Goal: Communication & Community: Connect with others

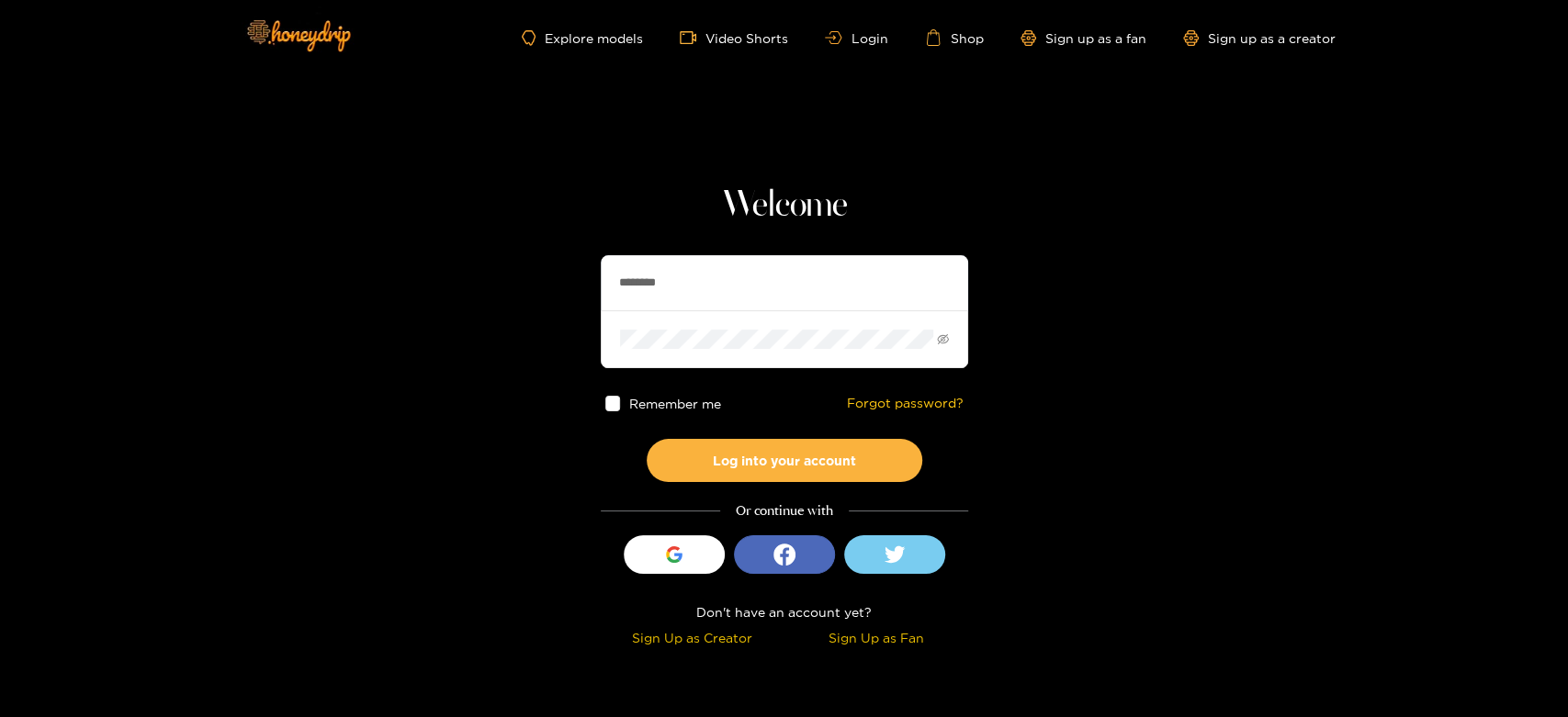
drag, startPoint x: 761, startPoint y: 293, endPoint x: 569, endPoint y: 294, distance: 192.0
click at [569, 294] on section "Welcome ******** Remember me Forgot password? Log into your account Or continue…" at bounding box center [784, 327] width 1568 height 653
paste input "text"
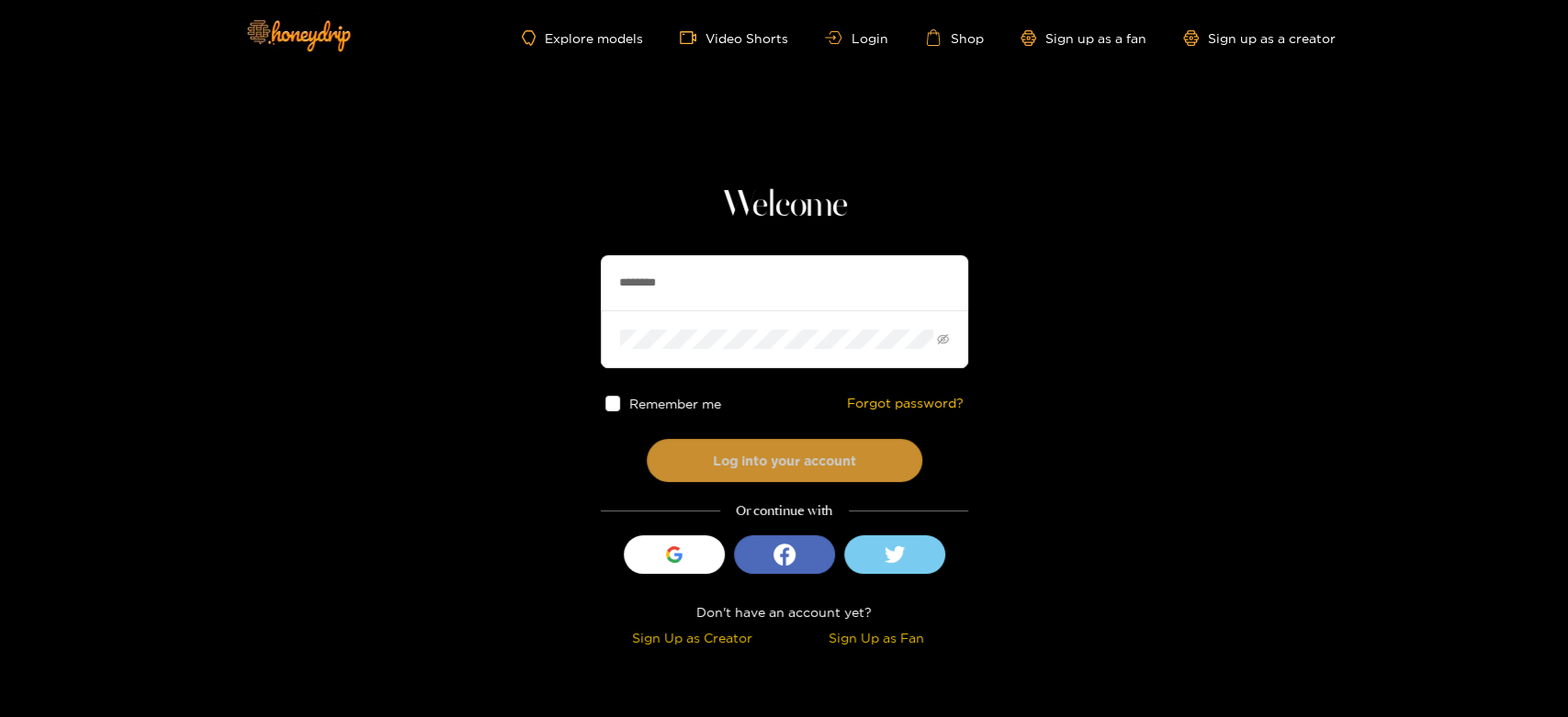
type input "********"
click at [787, 446] on button "Log into your account" at bounding box center [784, 460] width 276 height 43
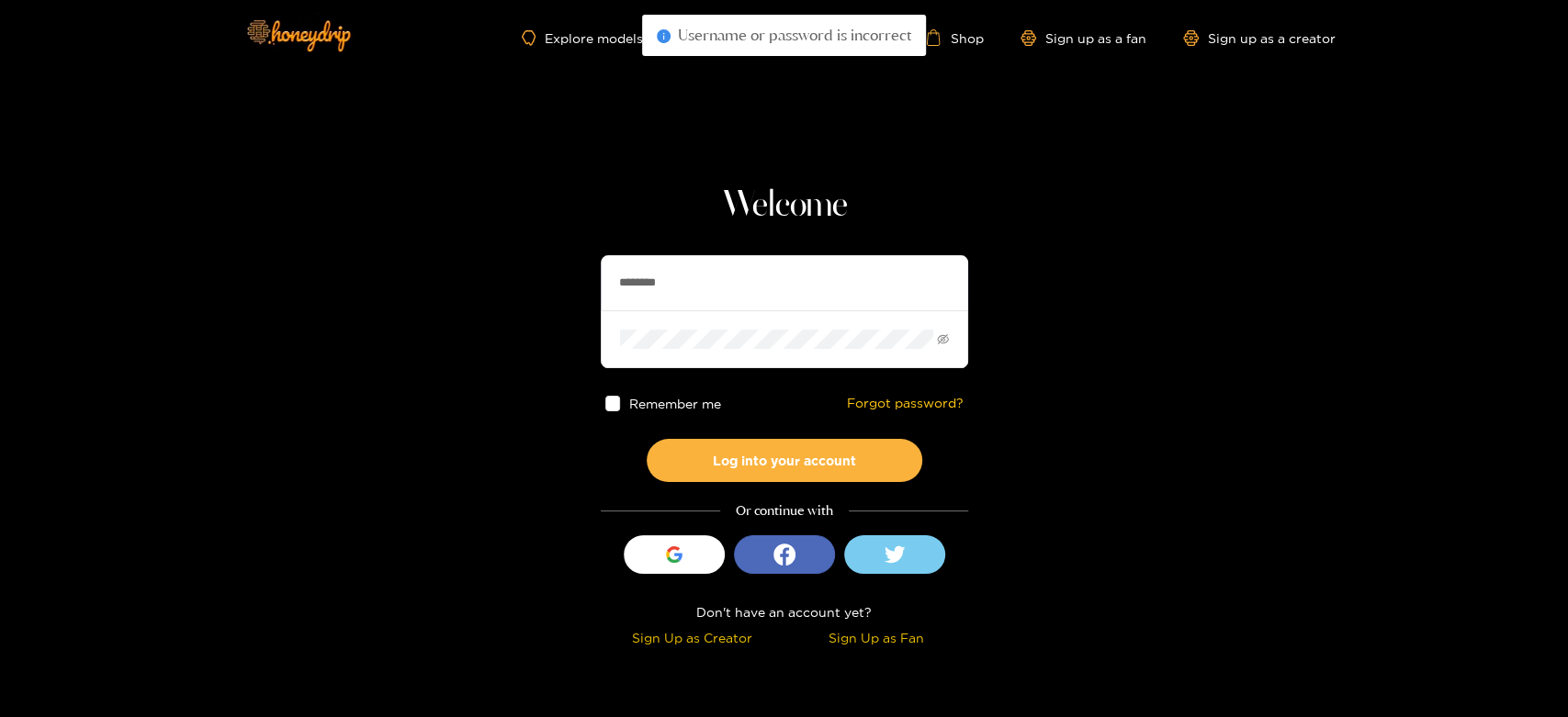
click at [743, 274] on input "********" at bounding box center [784, 283] width 367 height 56
click at [561, 350] on section "Welcome ******** Remember me Forgot password? Log into your account Or continue…" at bounding box center [784, 327] width 1568 height 653
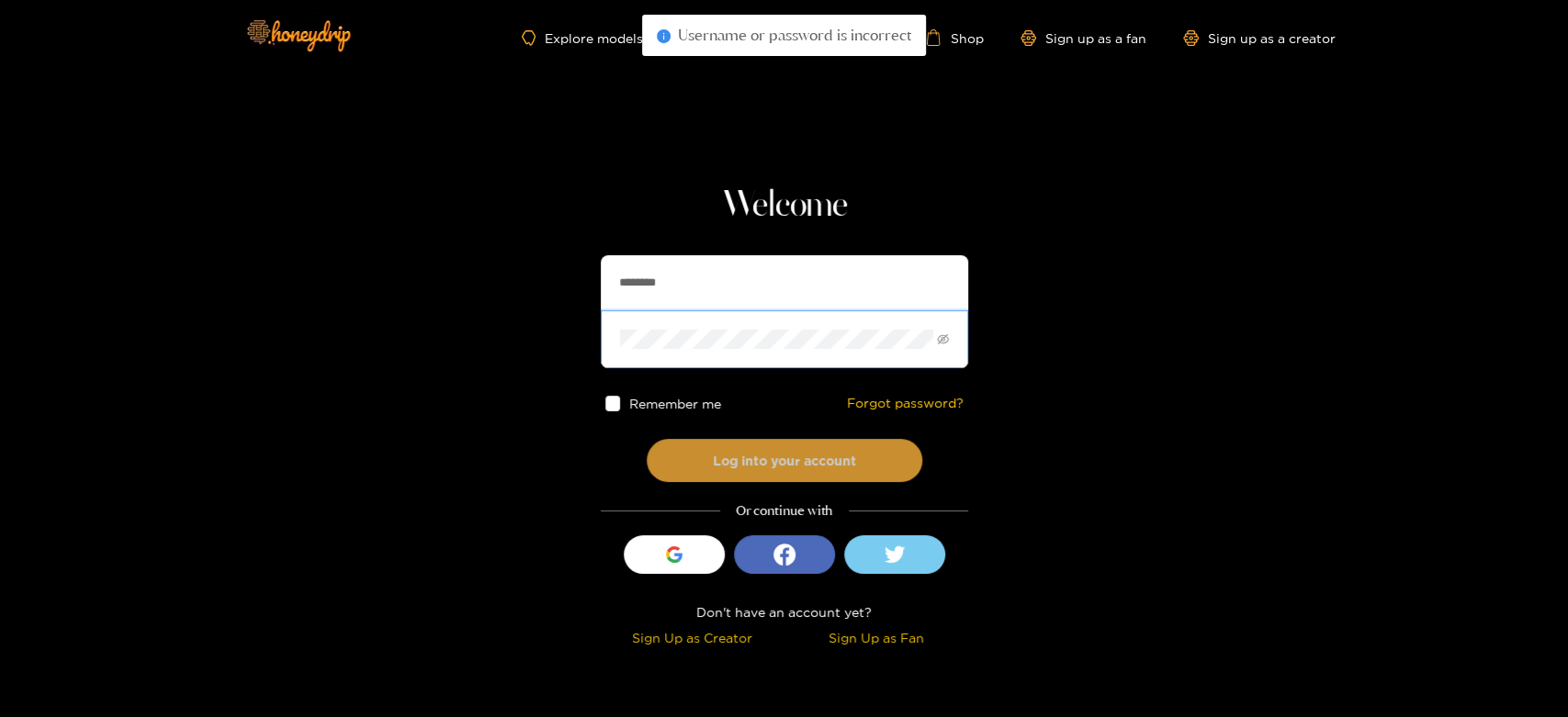
click at [742, 446] on button "Log into your account" at bounding box center [784, 460] width 276 height 43
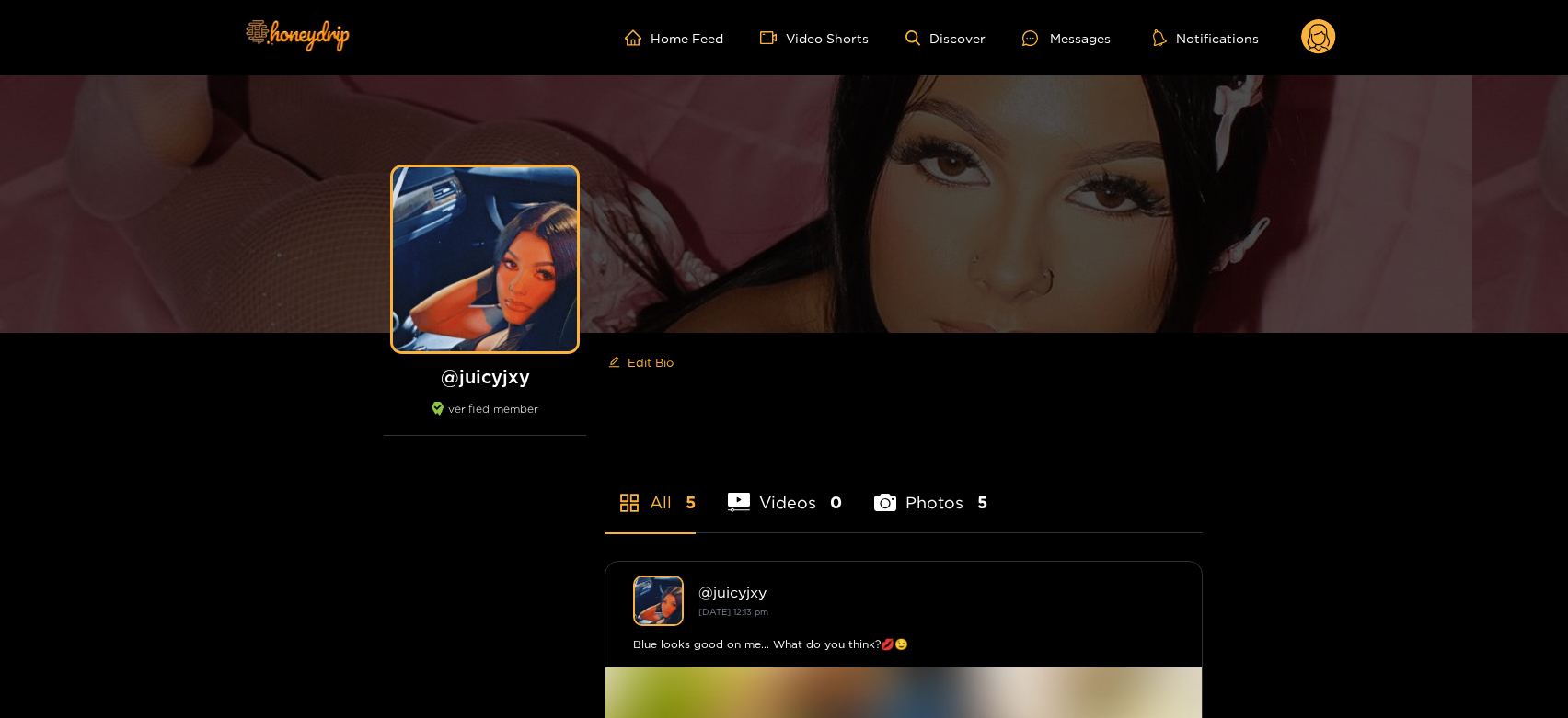
click at [1044, 49] on ul "Home Feed Video Shorts Discover Messages Notifications" at bounding box center [980, 37] width 711 height 37
click at [1044, 35] on div at bounding box center [1037, 39] width 28 height 16
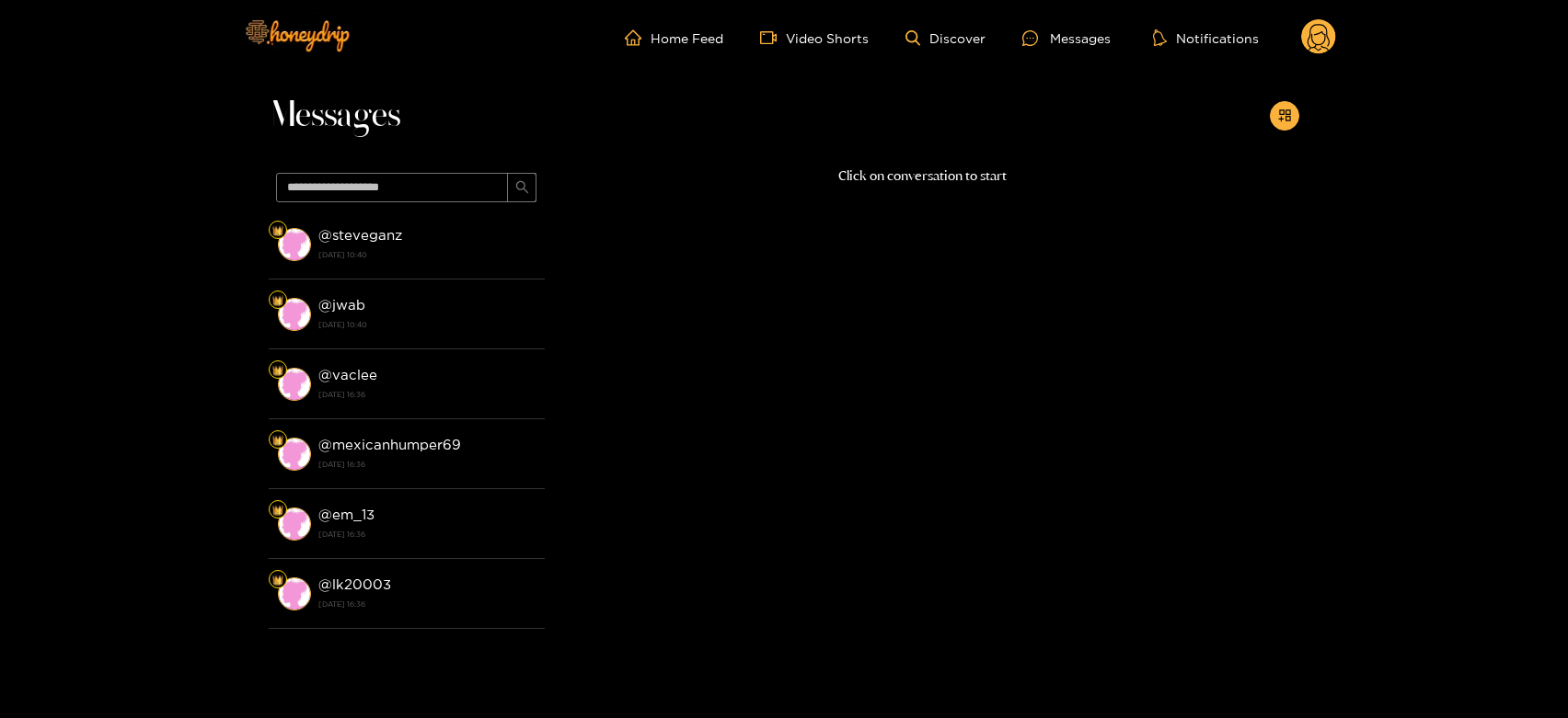
click at [504, 273] on li "@ steveganz [DATE] 10:40" at bounding box center [407, 245] width 277 height 70
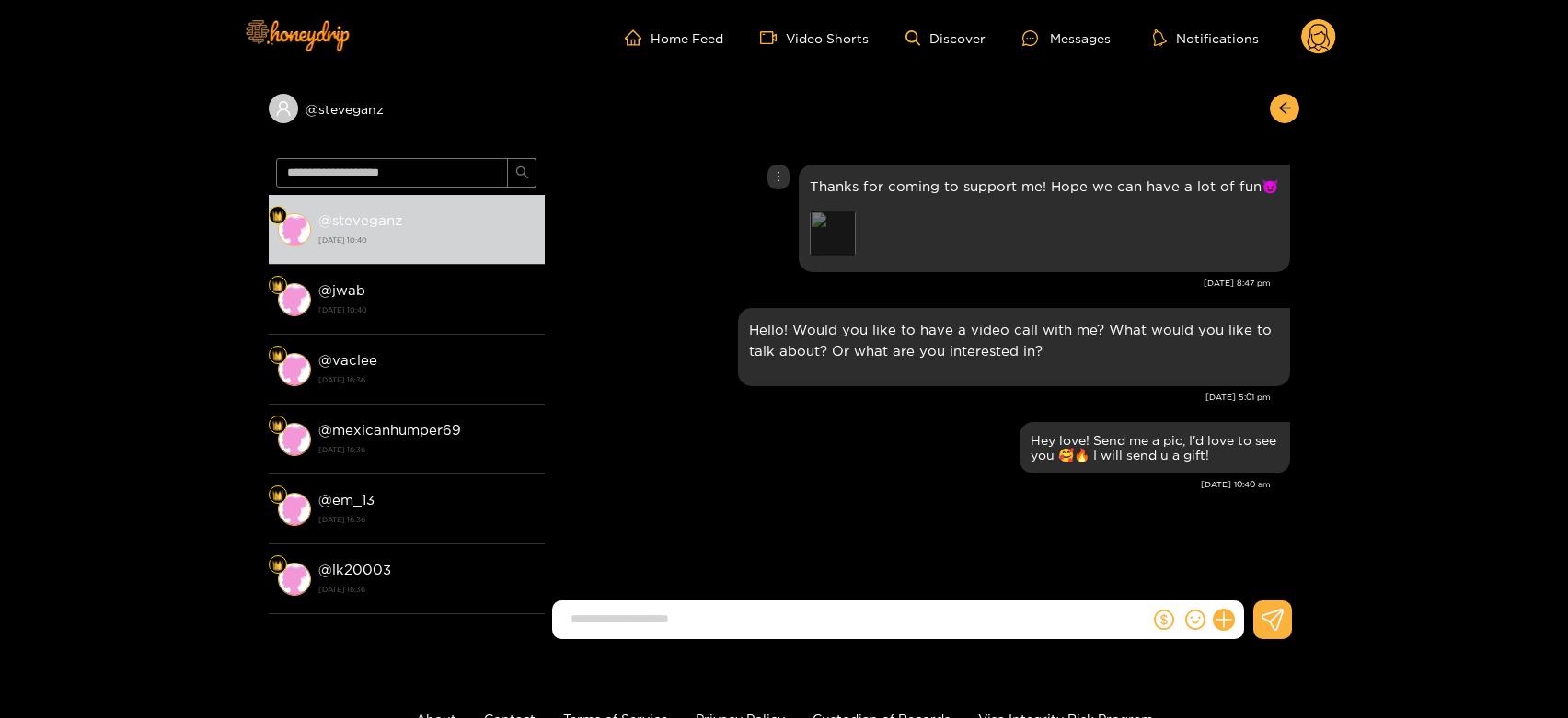
click at [850, 251] on div "Preview" at bounding box center [833, 234] width 46 height 46
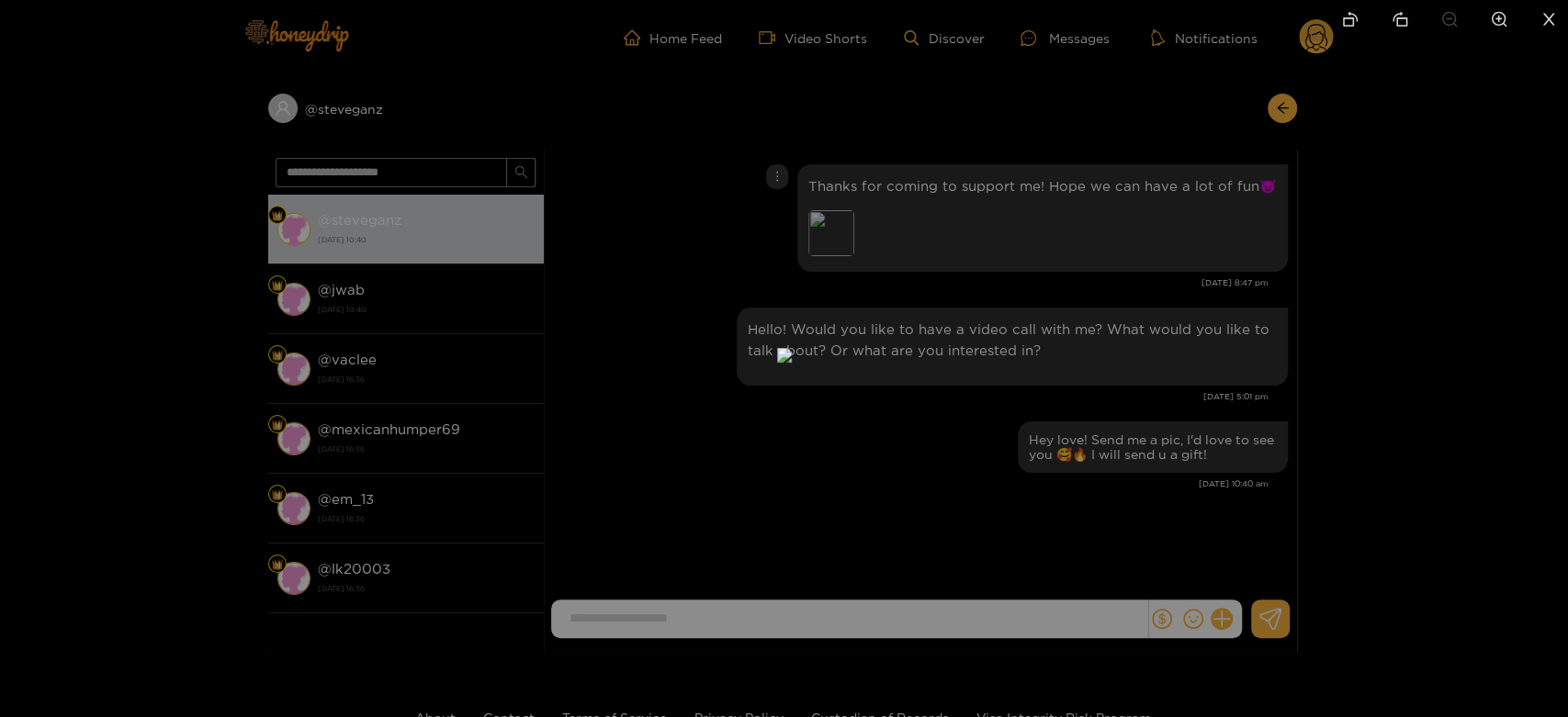
click at [1197, 251] on div at bounding box center [784, 358] width 1568 height 717
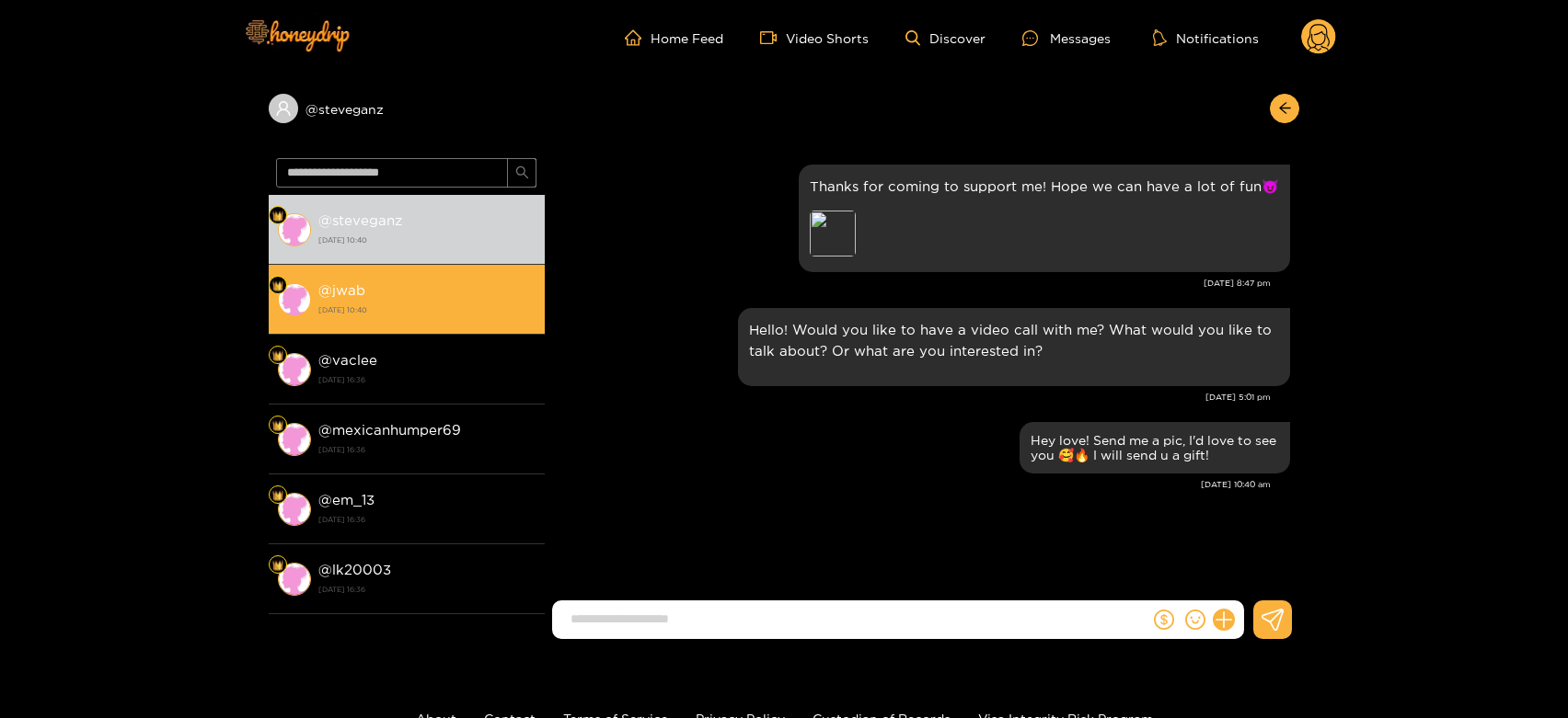
click at [413, 332] on li "@ jwab [DATE] 10:40" at bounding box center [407, 299] width 277 height 70
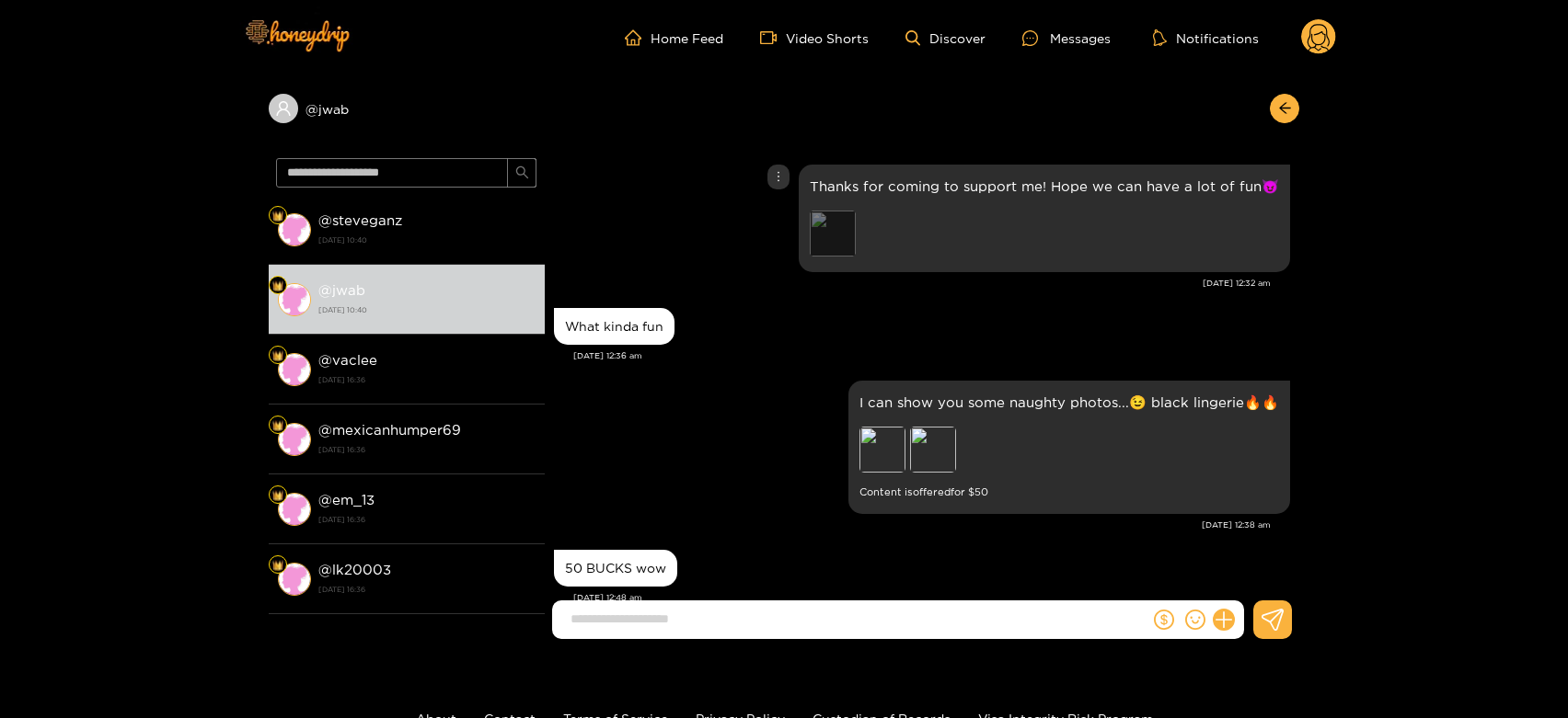
click at [838, 234] on div "Preview" at bounding box center [833, 234] width 46 height 46
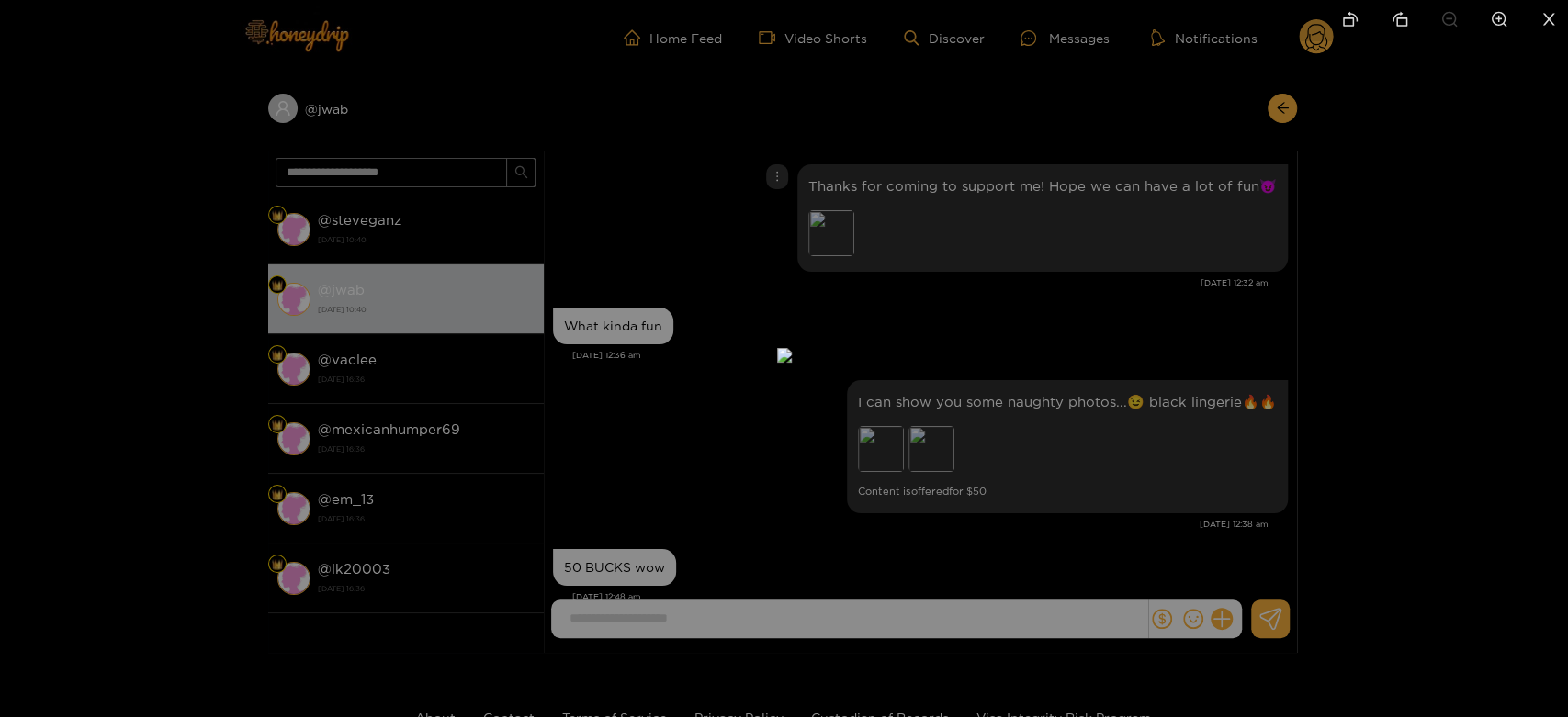
click at [1109, 309] on div at bounding box center [784, 358] width 1568 height 717
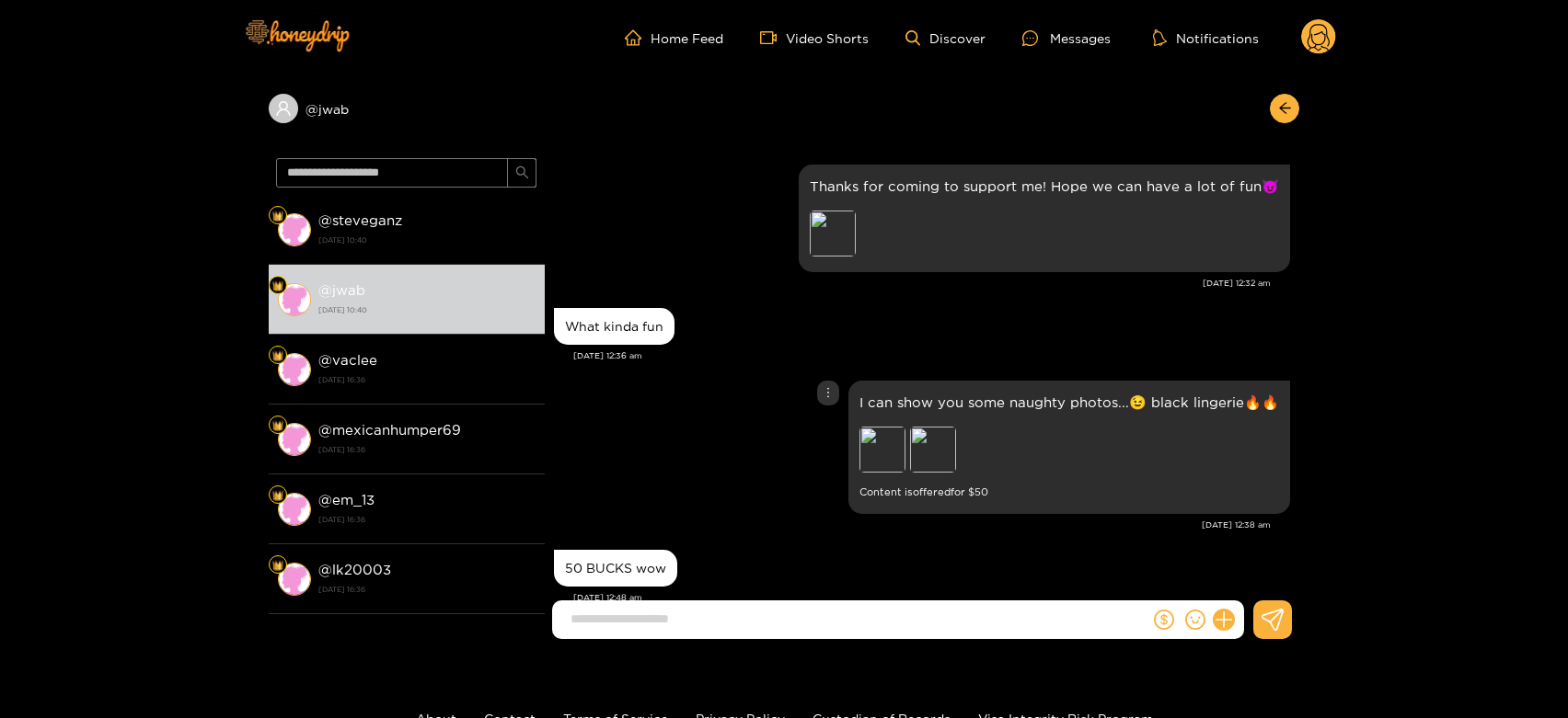
click at [967, 433] on div "Preview Preview" at bounding box center [988, 451] width 258 height 51
click at [952, 438] on div "Preview" at bounding box center [933, 449] width 46 height 46
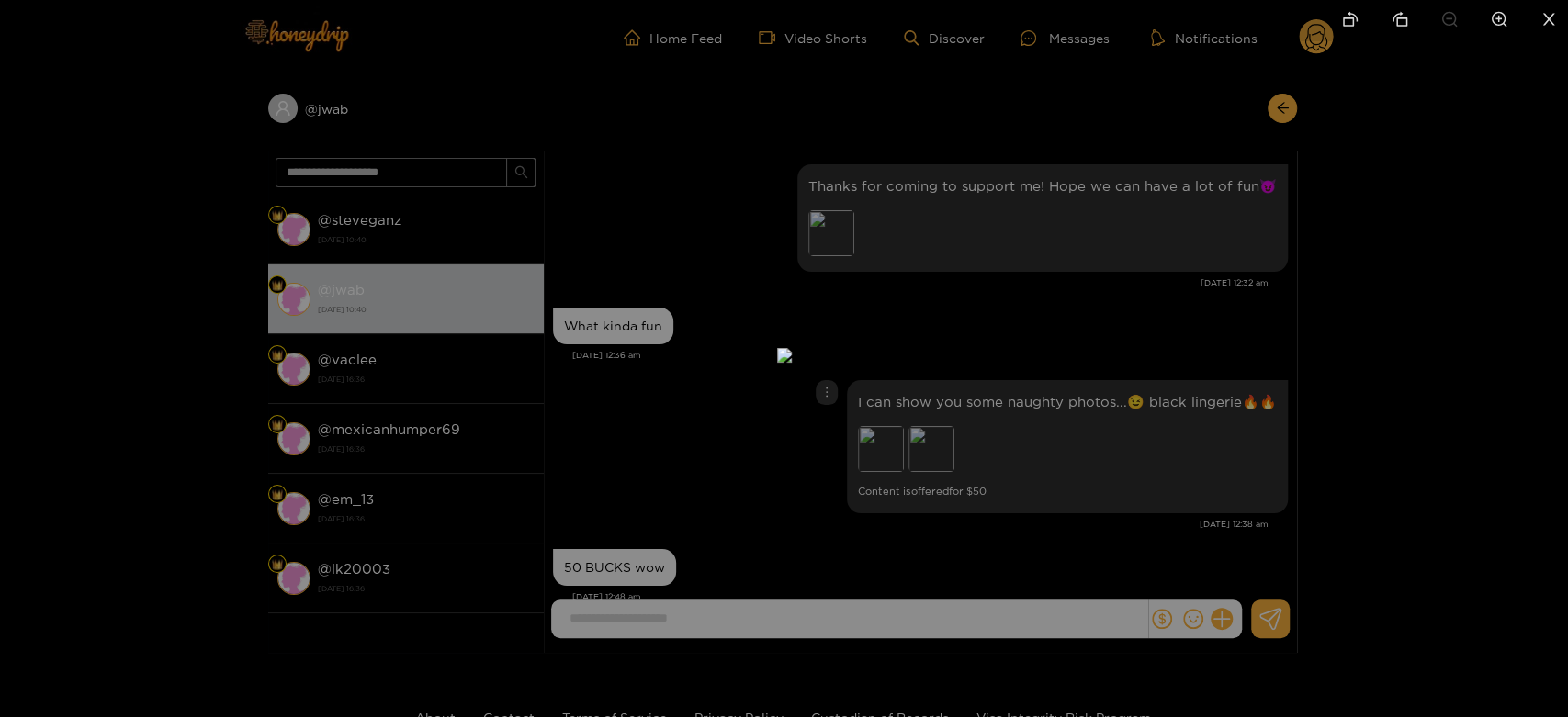
click at [1131, 410] on div at bounding box center [784, 358] width 1568 height 717
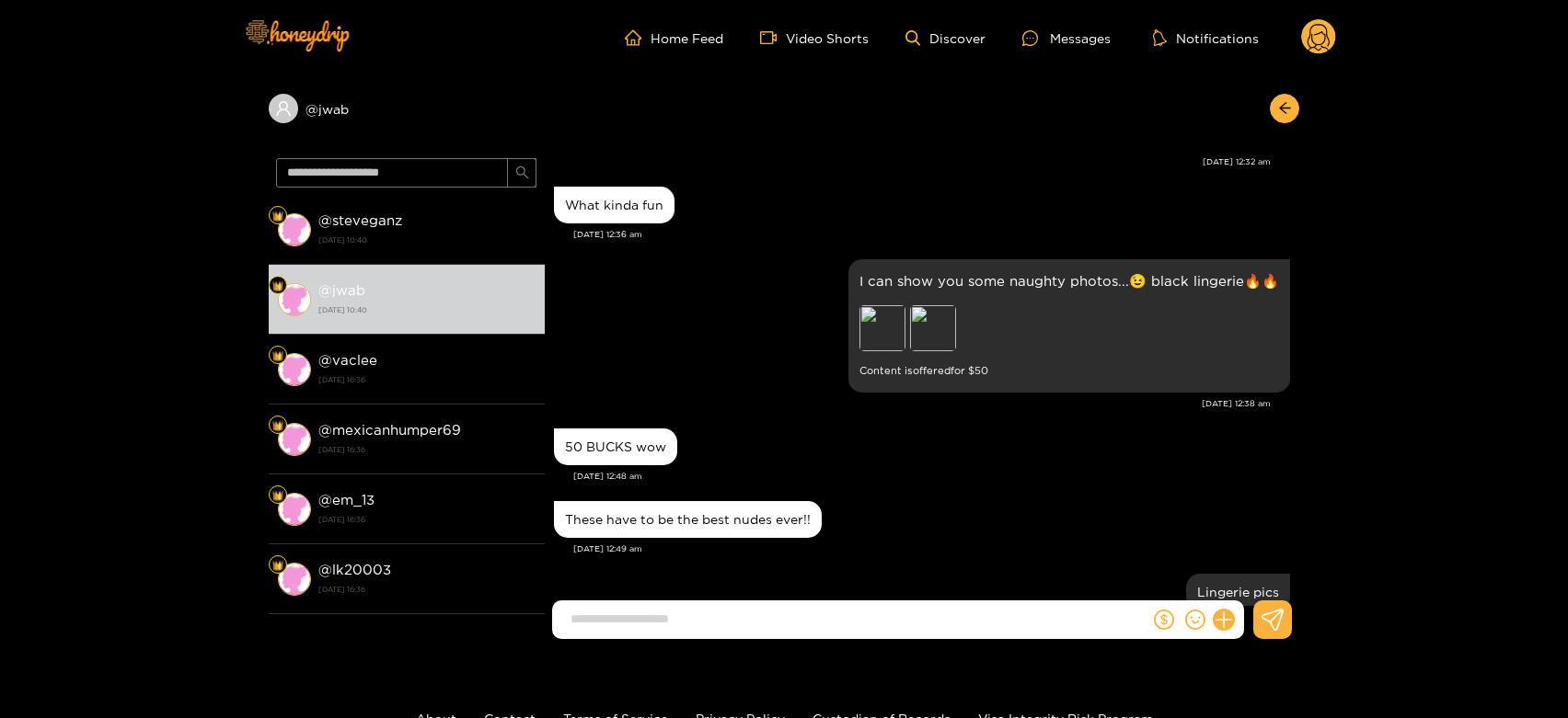
scroll to position [109, 0]
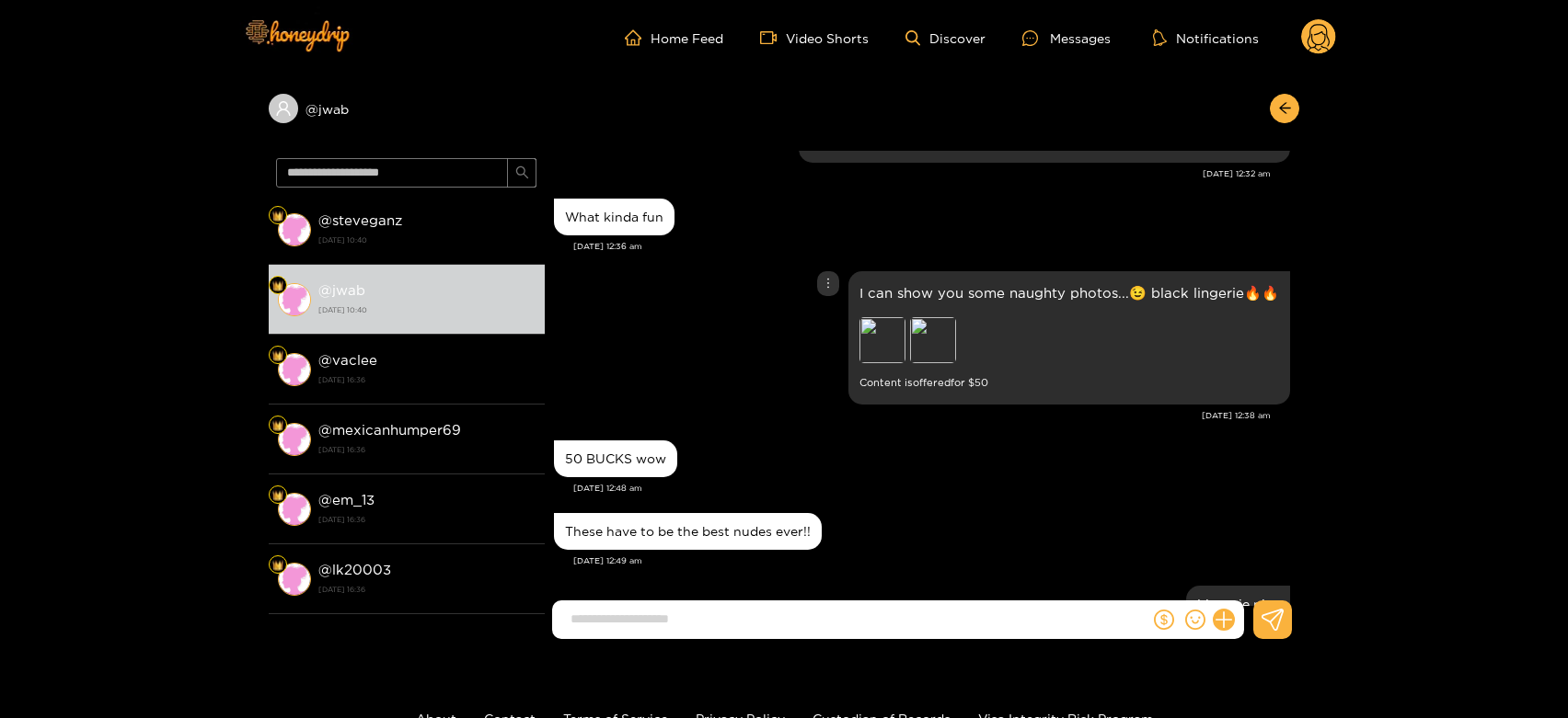
click at [936, 315] on div "I can show you some naughty photos...😉 black lingerie🔥🔥 Preview Preview Content…" at bounding box center [1070, 338] width 420 height 111
click at [933, 333] on div "Preview" at bounding box center [933, 340] width 46 height 46
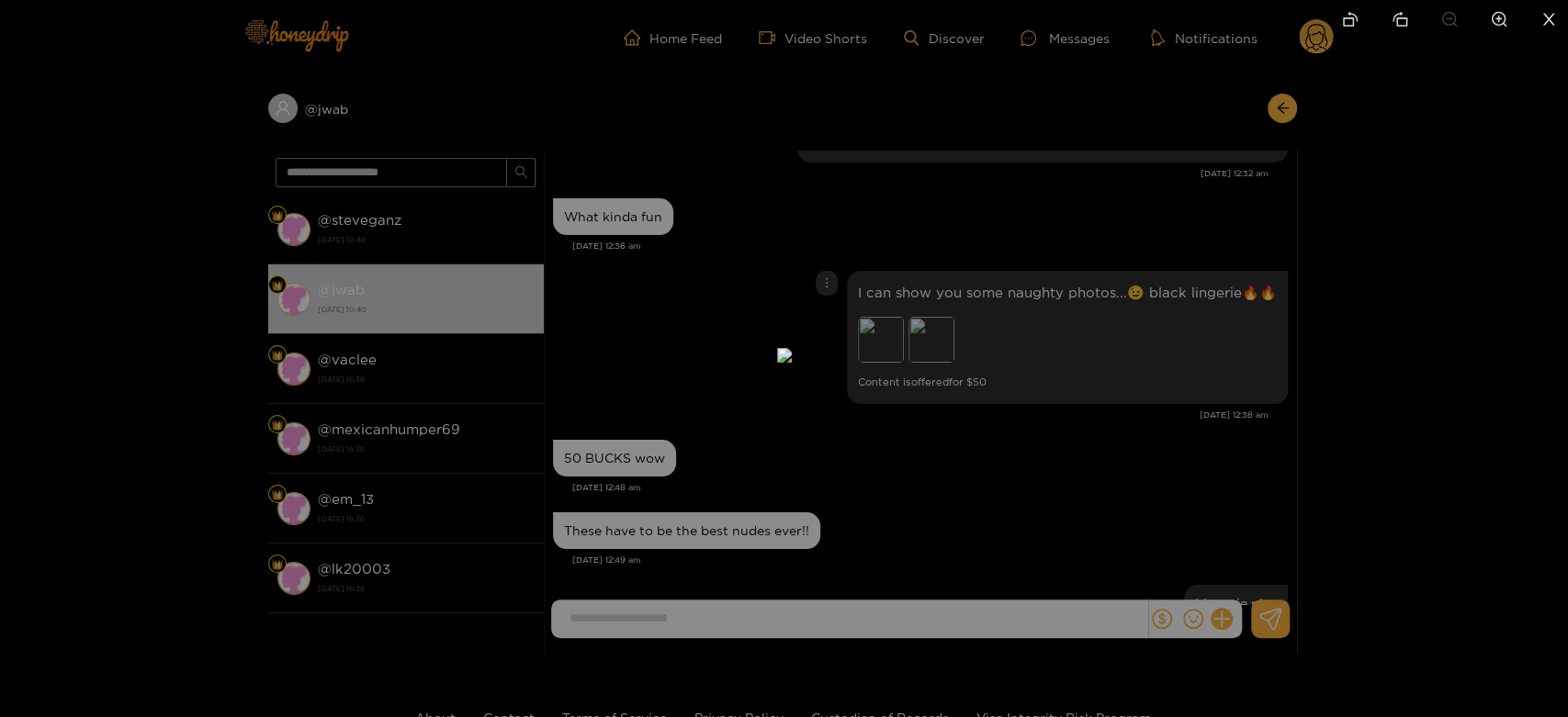
click at [1169, 410] on div at bounding box center [784, 358] width 1568 height 717
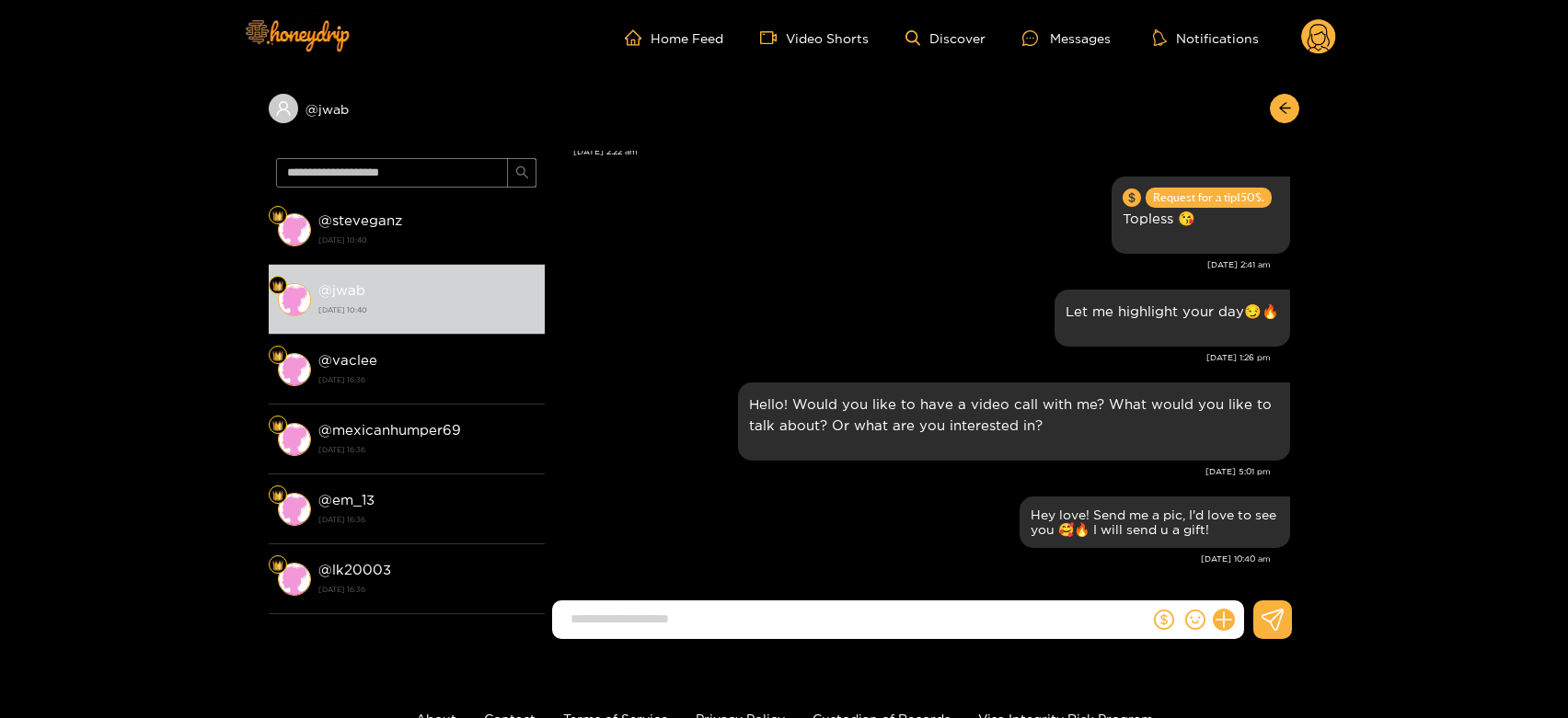
scroll to position [824, 0]
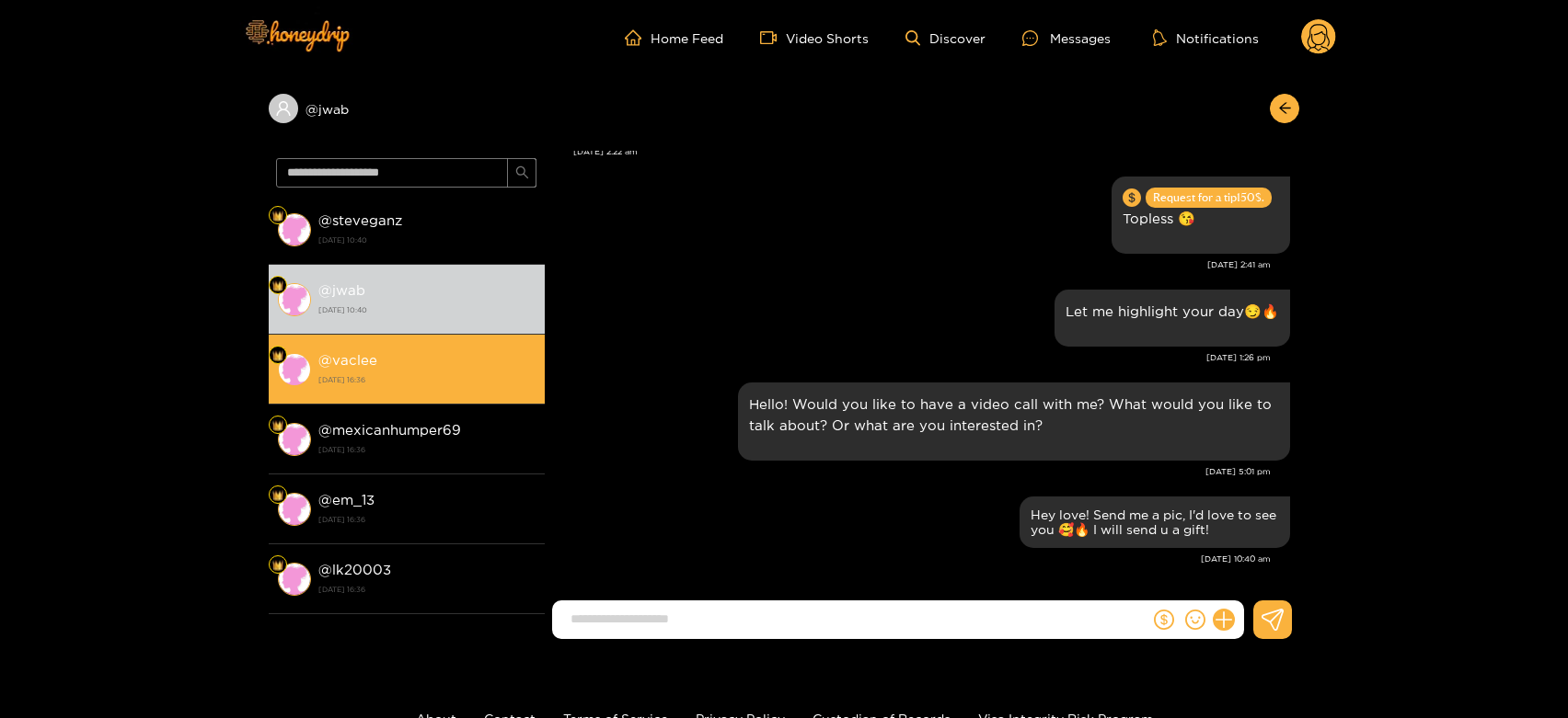
click at [482, 385] on strong "[DATE] 16:36" at bounding box center [427, 380] width 217 height 17
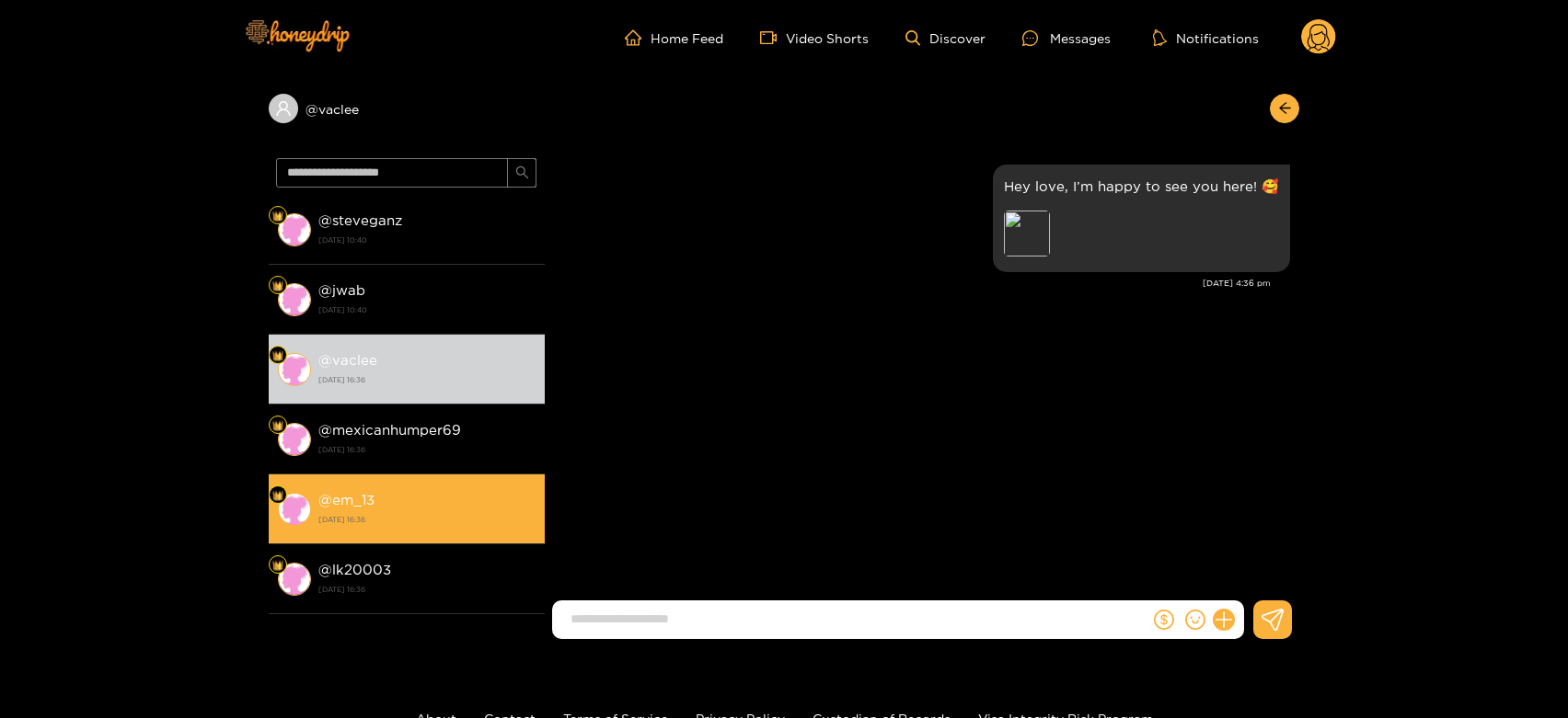
click at [478, 474] on li "@ em_13 [DATE] 16:36" at bounding box center [407, 509] width 277 height 70
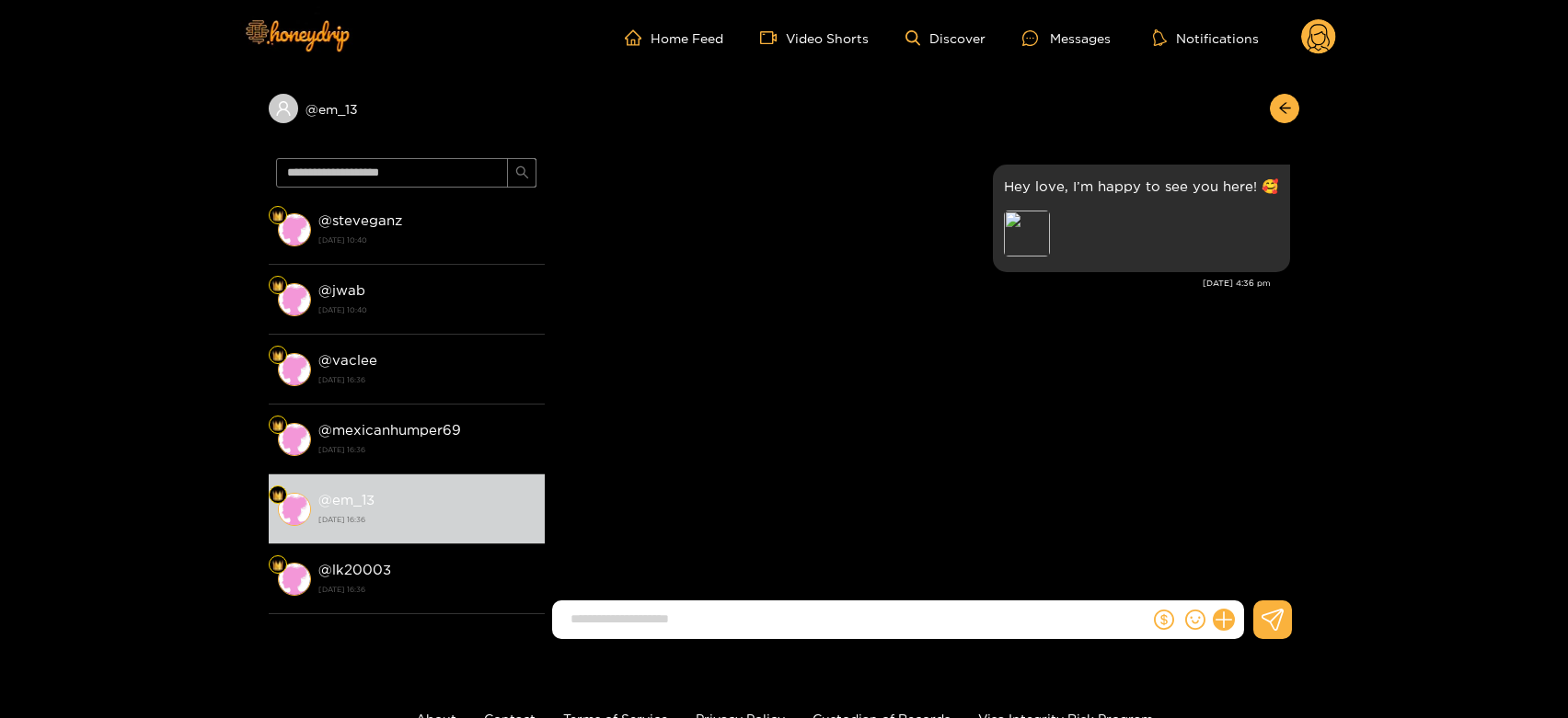
click at [1302, 40] on icon at bounding box center [1318, 37] width 35 height 37
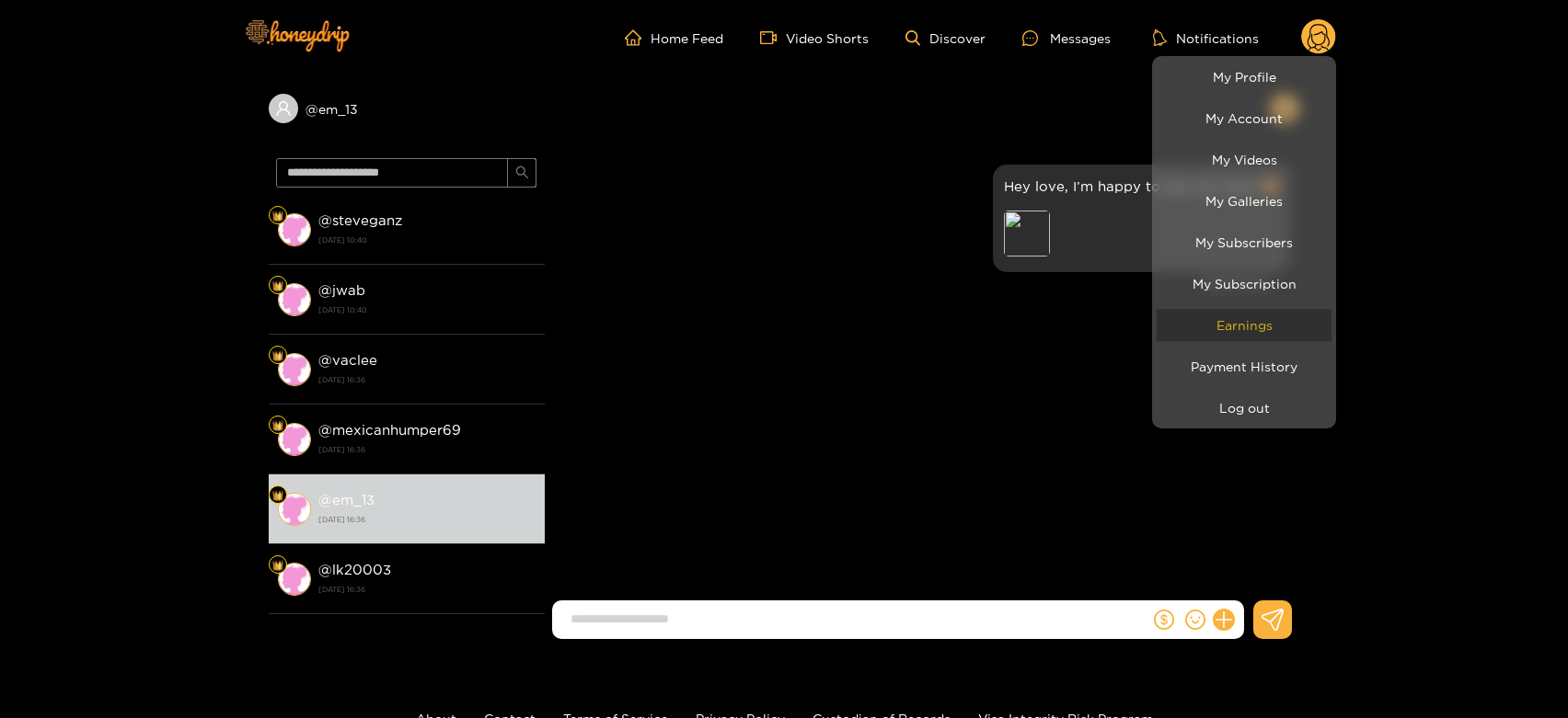
click at [1273, 313] on link "Earnings" at bounding box center [1245, 325] width 175 height 32
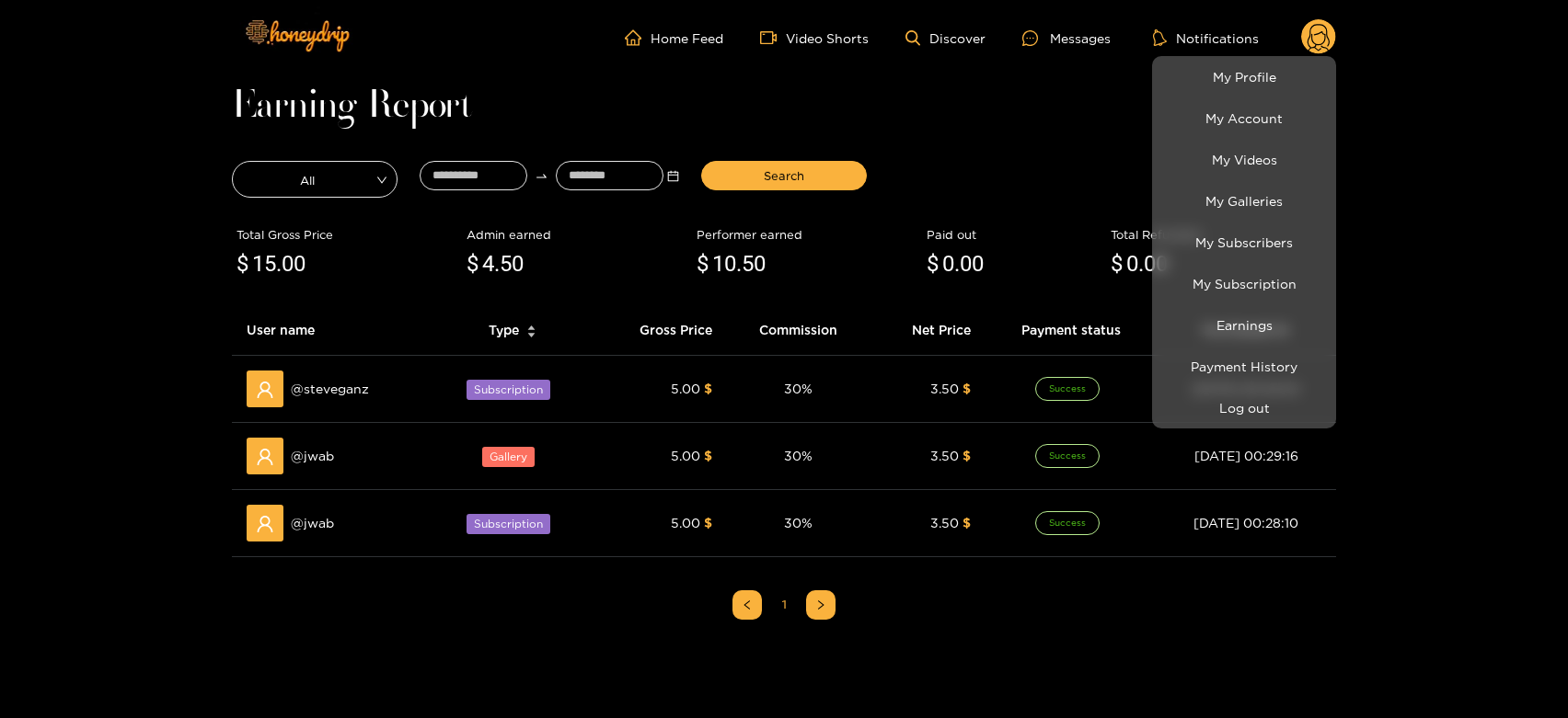
click at [324, 448] on div at bounding box center [784, 359] width 1568 height 718
click at [324, 448] on span "@ jwab" at bounding box center [311, 456] width 43 height 20
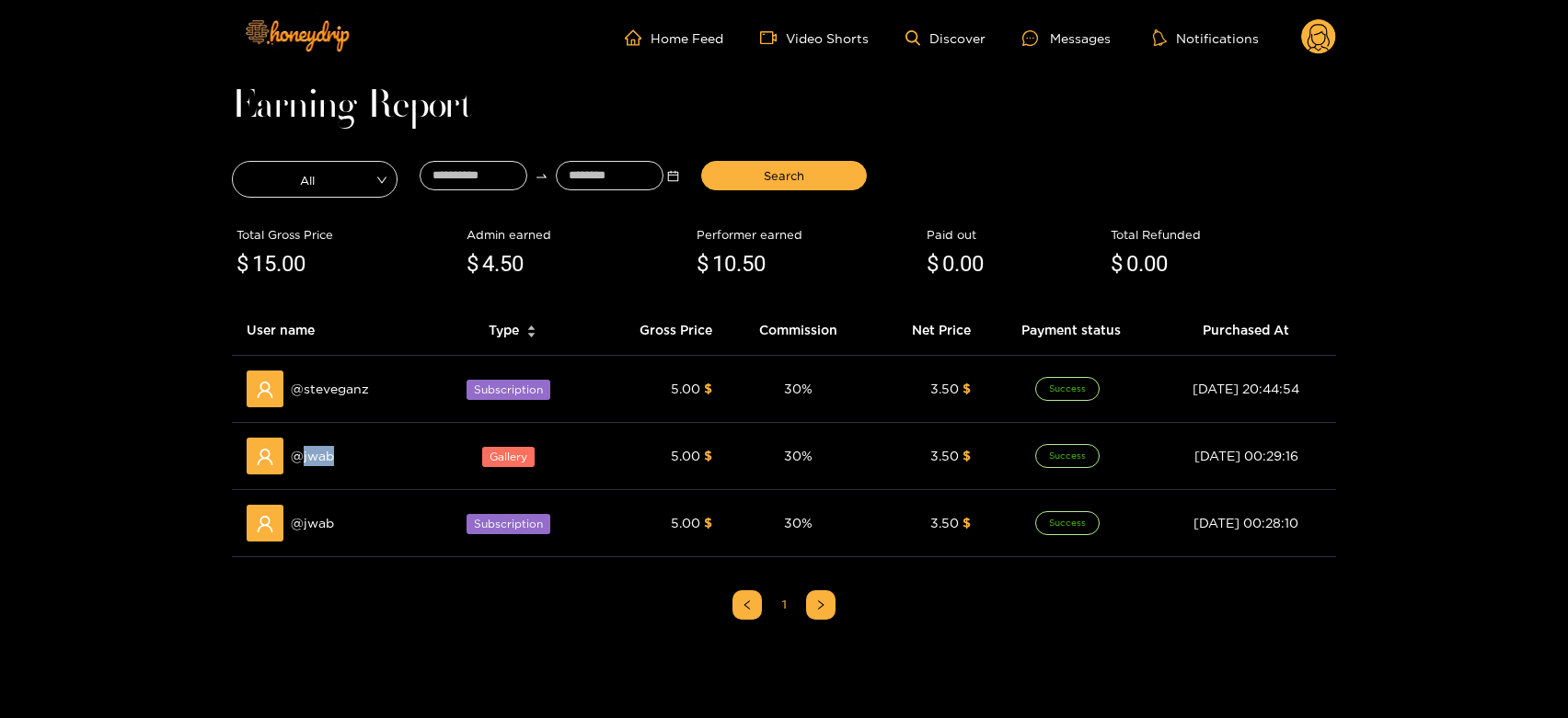
copy span "jwab"
click at [1053, 35] on div "Messages" at bounding box center [1067, 38] width 89 height 21
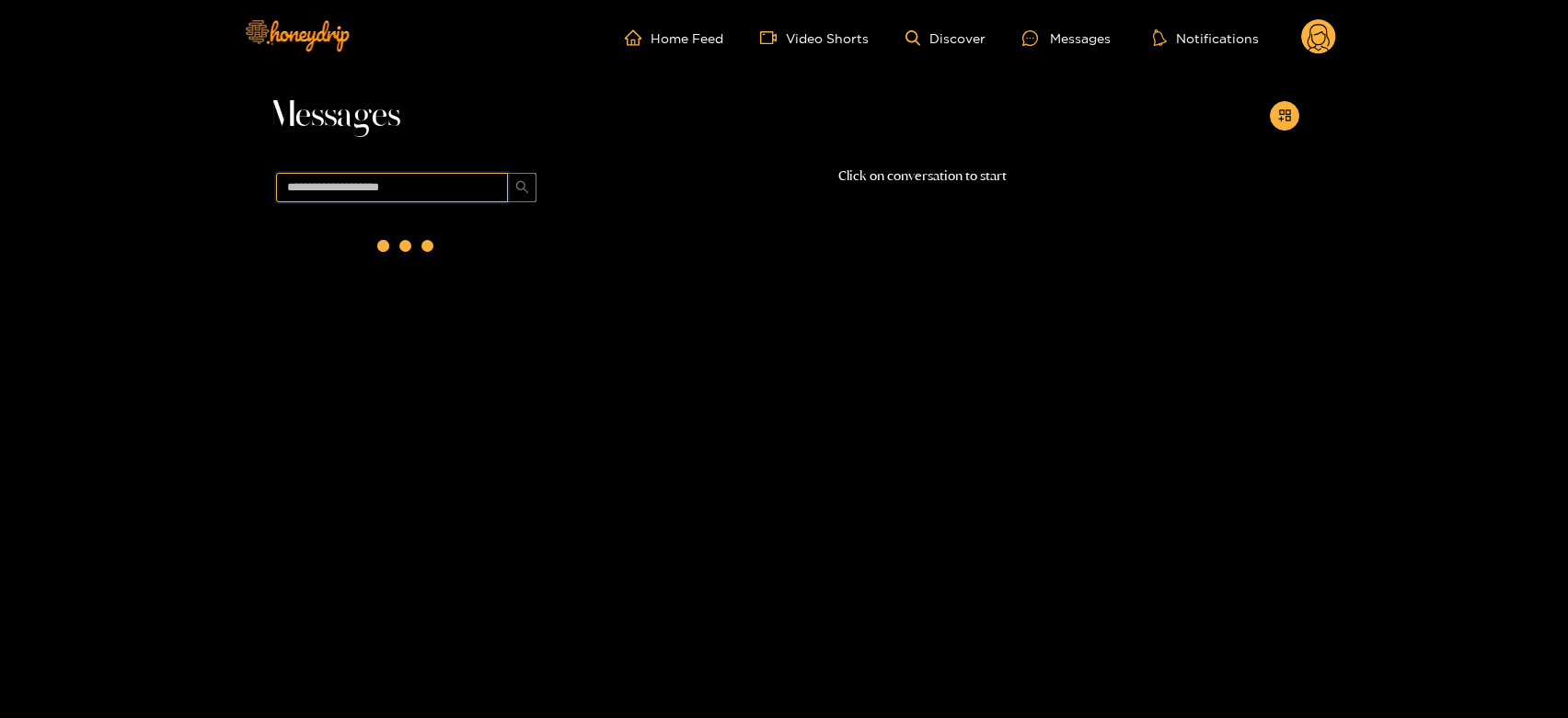
click at [433, 200] on input "text" at bounding box center [392, 188] width 232 height 30
paste input "****"
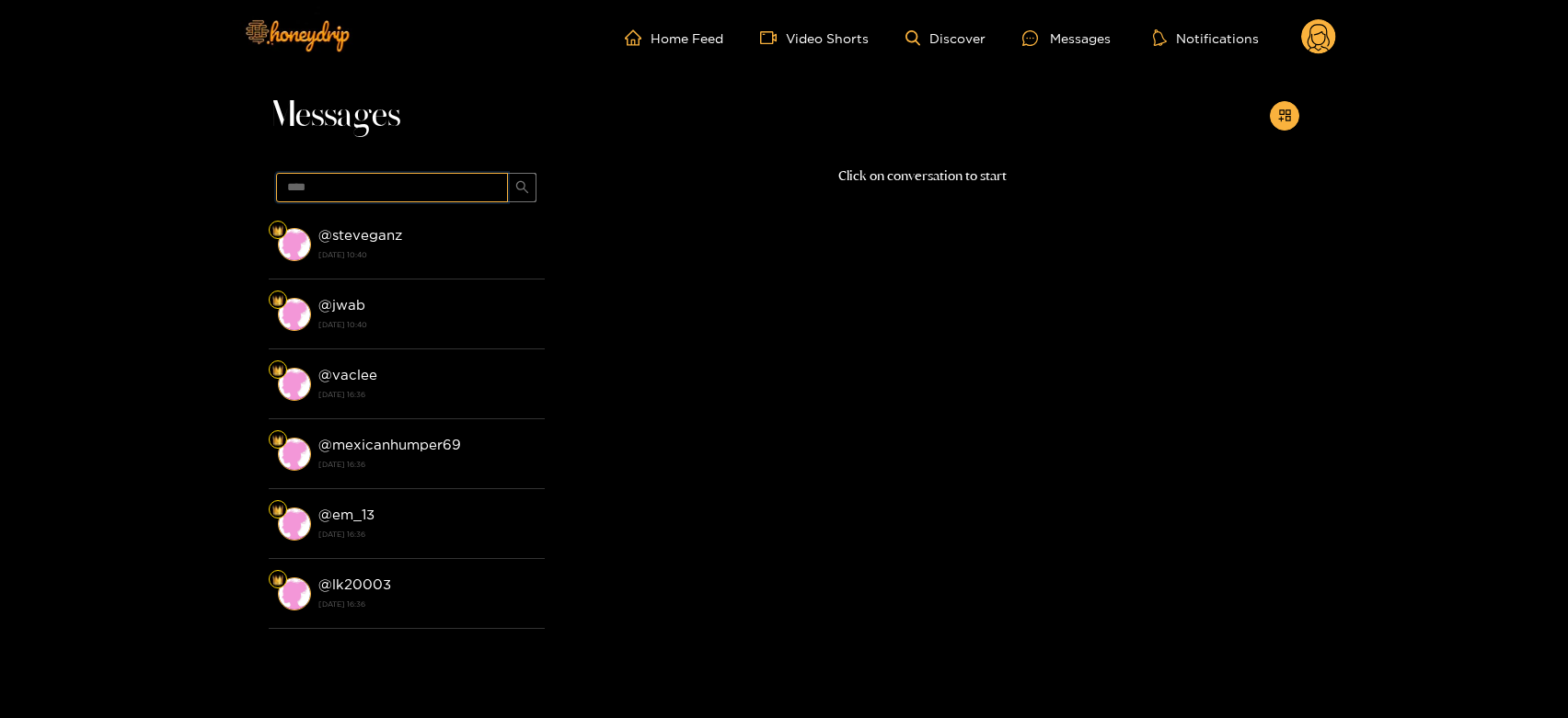
type input "****"
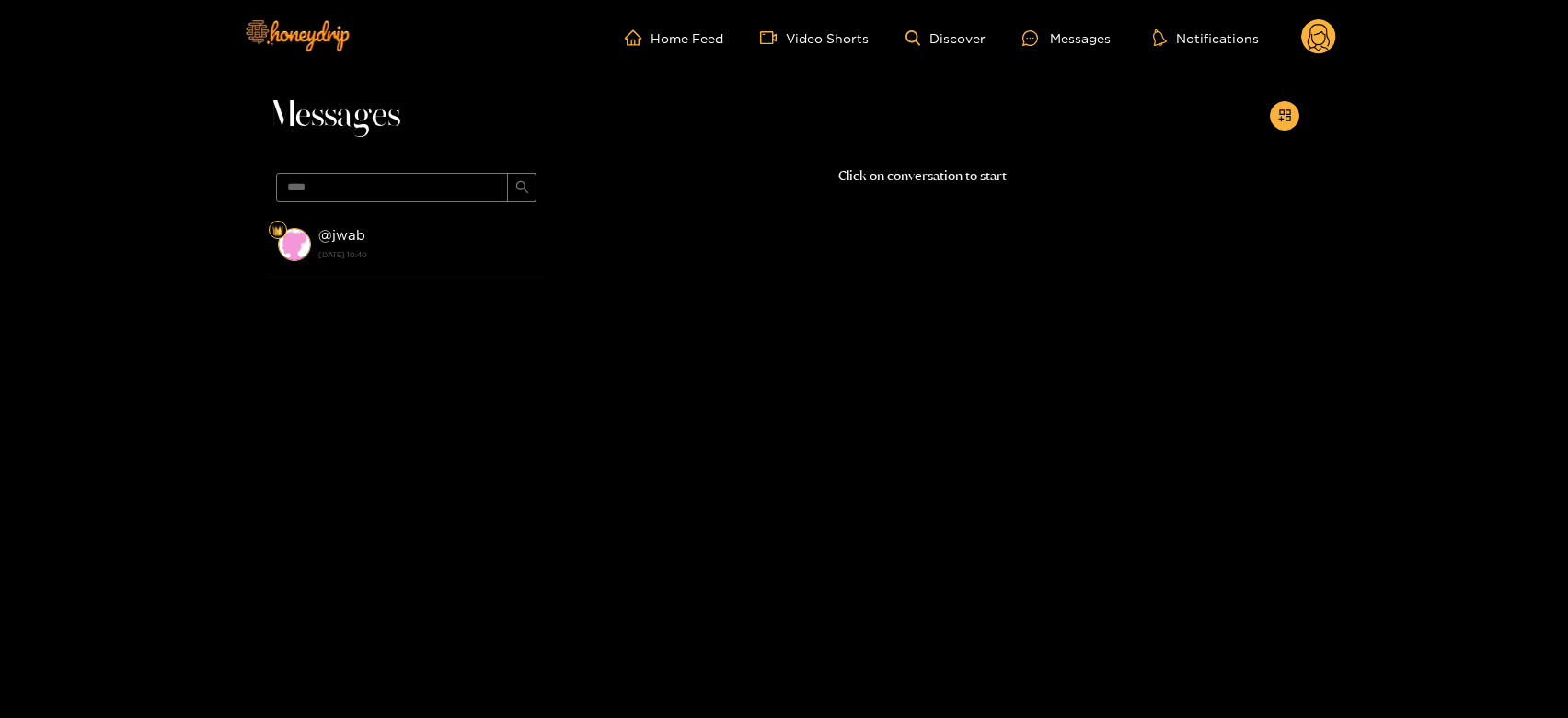
click at [433, 245] on div "@ jwab [DATE] 10:40" at bounding box center [427, 245] width 217 height 42
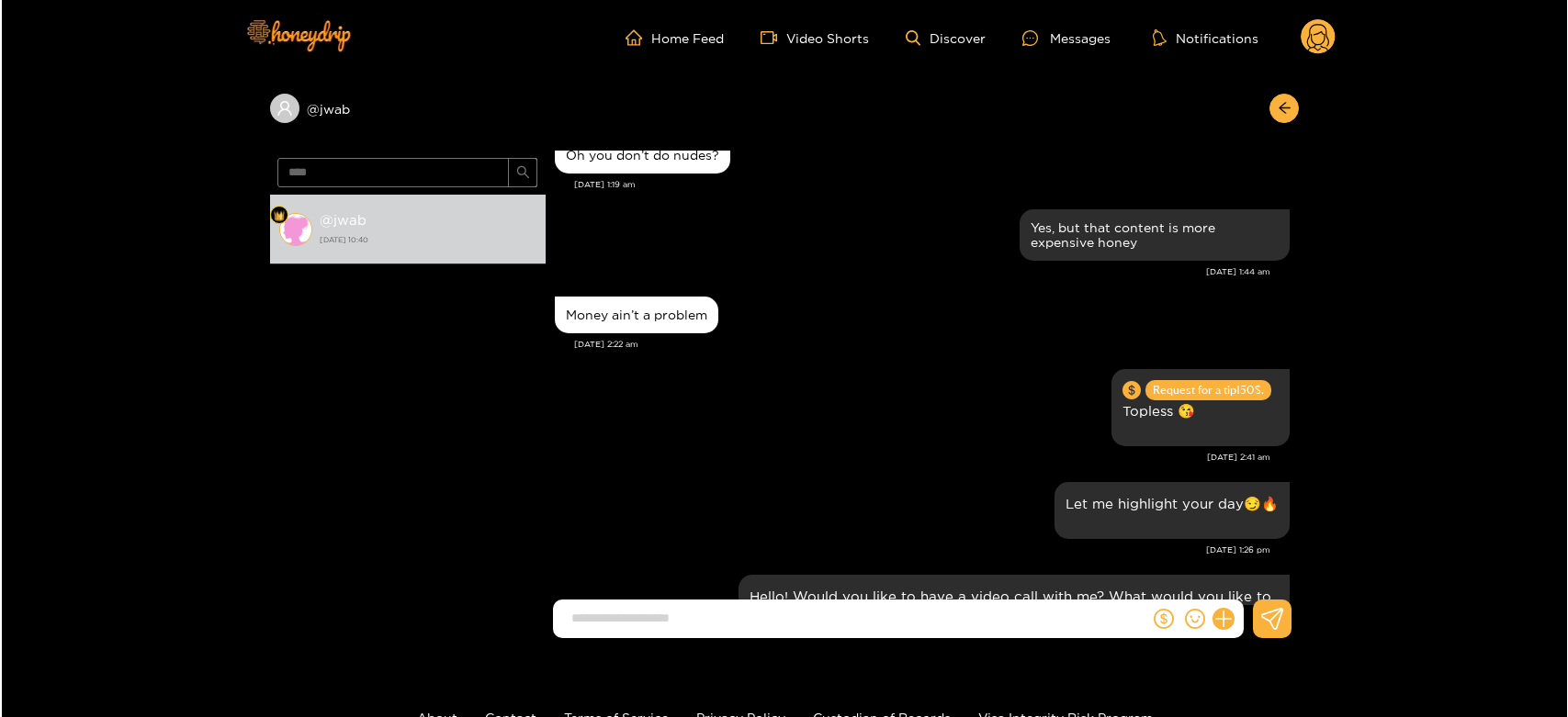
scroll to position [823, 0]
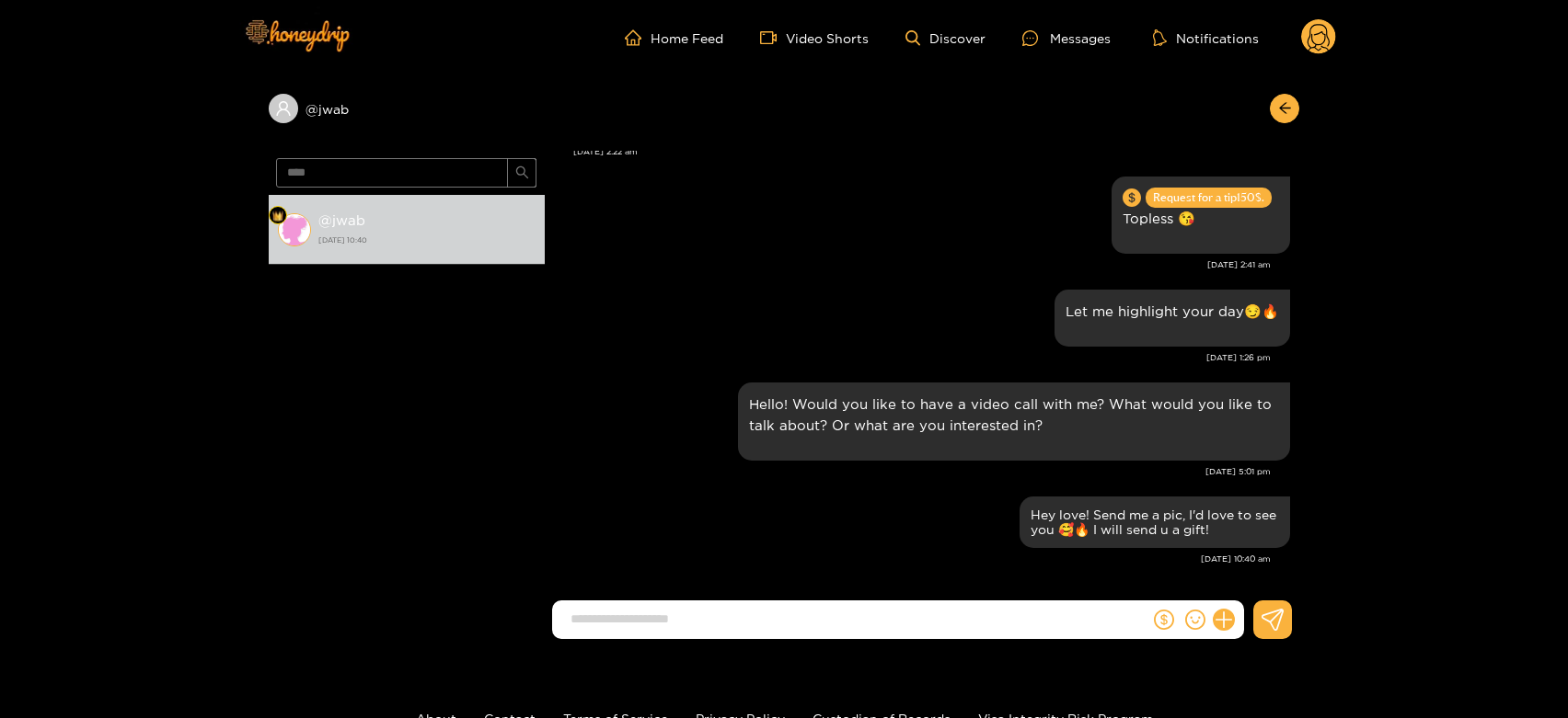
click at [1318, 31] on circle at bounding box center [1318, 36] width 35 height 35
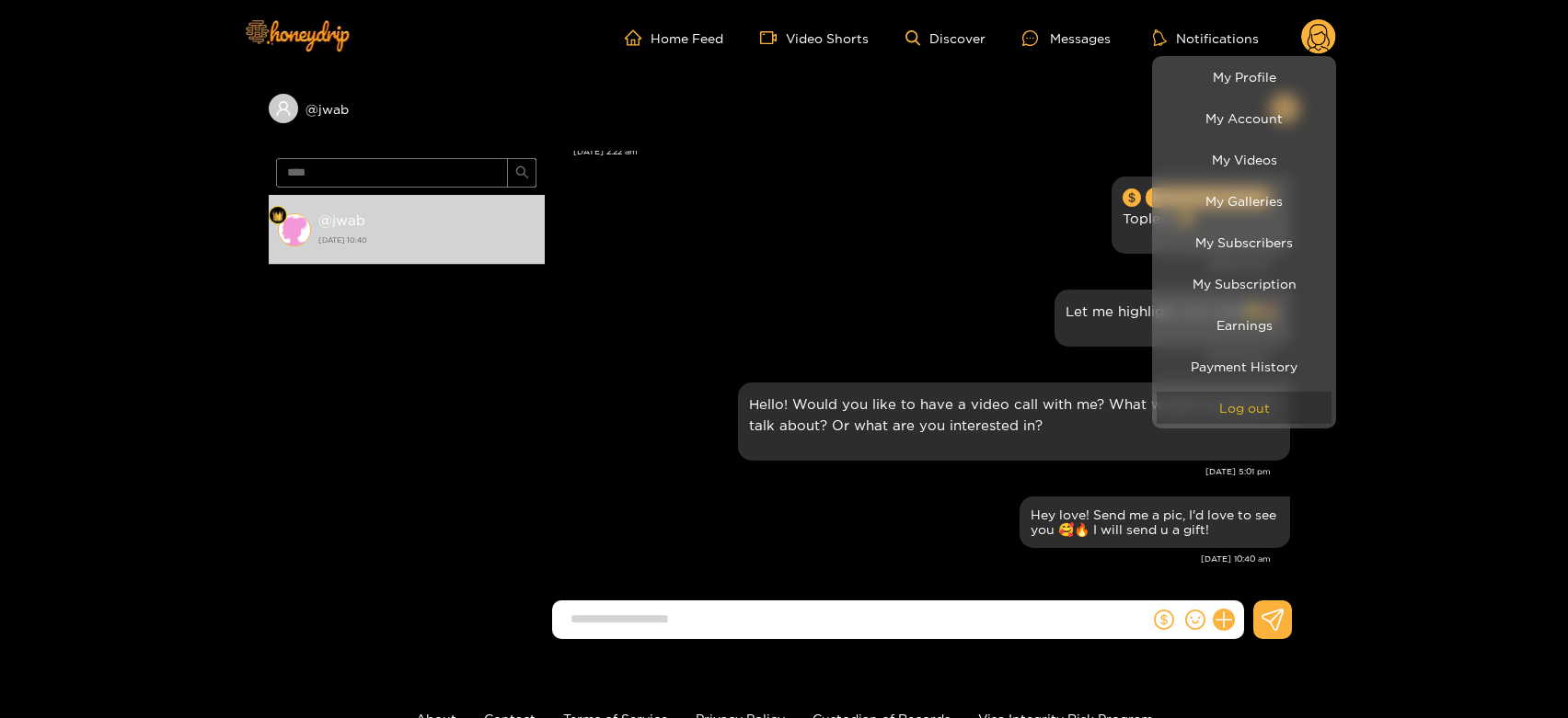
click at [1264, 417] on button "Log out" at bounding box center [1245, 408] width 175 height 32
